Goal: Find contact information: Find contact information

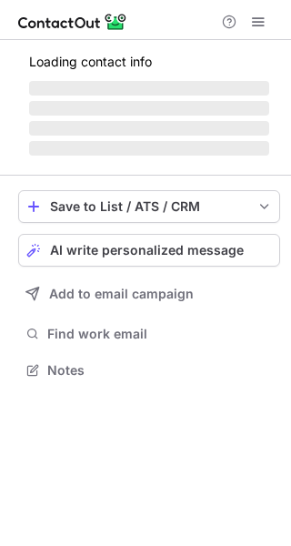
scroll to position [352, 291]
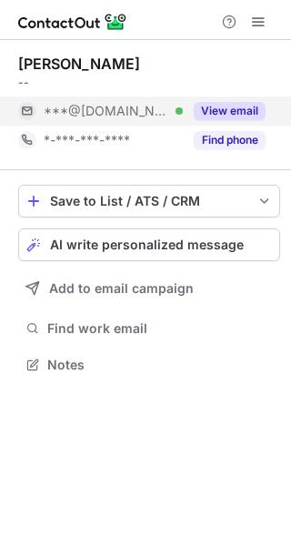
click at [209, 106] on button "View email" at bounding box center [230, 111] width 72 height 18
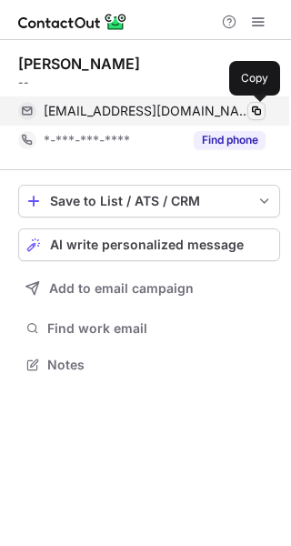
click at [253, 116] on span at bounding box center [257, 111] width 15 height 15
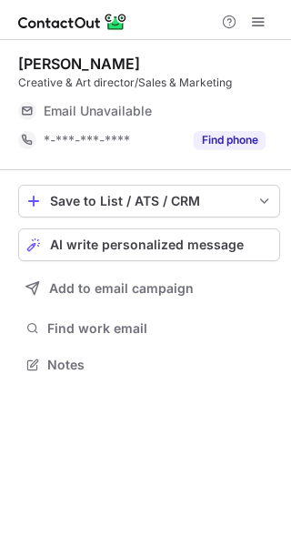
scroll to position [352, 291]
